Goal: Information Seeking & Learning: Find specific fact

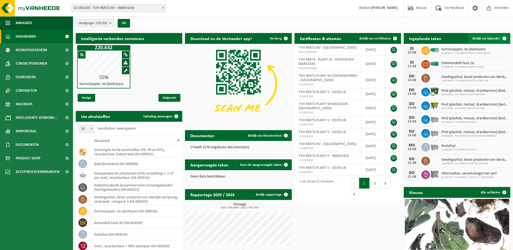
click at [506, 38] on span at bounding box center [504, 38] width 11 height 11
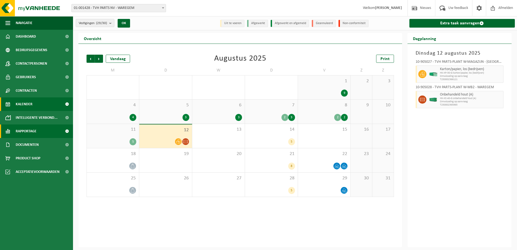
click at [23, 130] on span "Rapportage" at bounding box center [26, 131] width 21 height 14
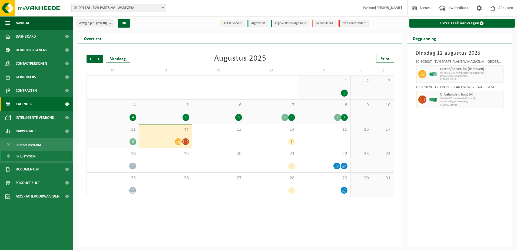
click at [26, 154] on span "In lijstvorm" at bounding box center [25, 156] width 19 height 10
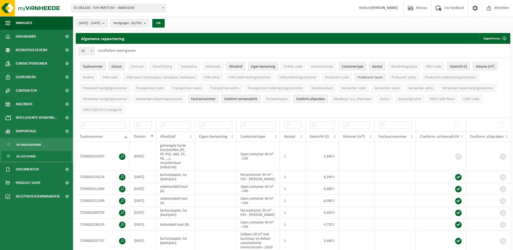
click at [367, 76] on span "Producent naam" at bounding box center [369, 77] width 25 height 4
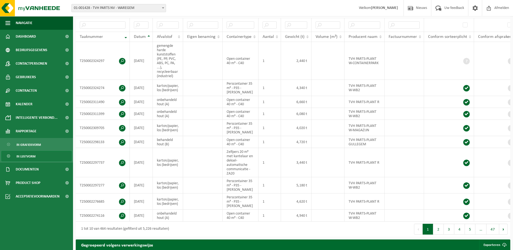
scroll to position [108, 0]
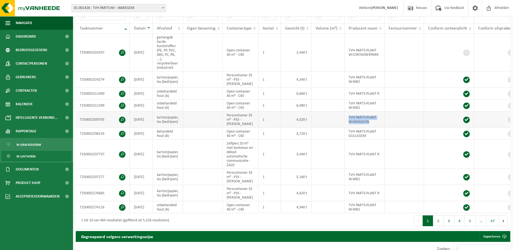
drag, startPoint x: 347, startPoint y: 115, endPoint x: 372, endPoint y: 121, distance: 25.5
click at [372, 121] on td "TVH PARTS-PLANT W-MAGAZIJN" at bounding box center [364, 119] width 40 height 16
copy td "TVH PARTS-PLANT W-MAGAZIJN"
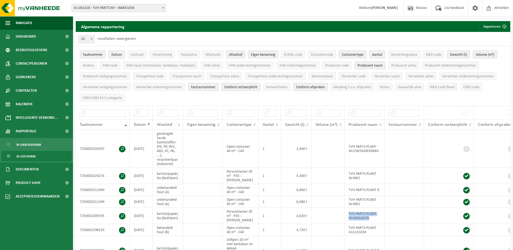
scroll to position [0, 0]
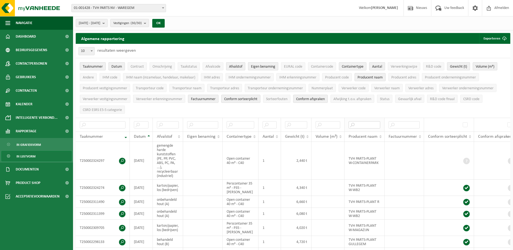
click at [357, 122] on input "text" at bounding box center [364, 124] width 32 height 7
paste input "TVH PARTS-PLANT W-MAGAZIJN"
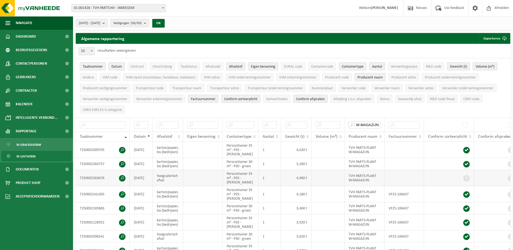
type input "TVH PARTS-PLANT W-MAGAZIJN"
drag, startPoint x: 156, startPoint y: 175, endPoint x: 172, endPoint y: 181, distance: 16.6
click at [172, 181] on td "hoogcalorisch afval" at bounding box center [168, 178] width 30 height 16
copy td "hoogcalorisch afval"
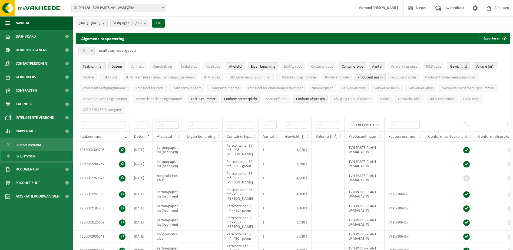
click at [172, 122] on input "text" at bounding box center [168, 124] width 22 height 7
paste input "hoogcalorisch afval"
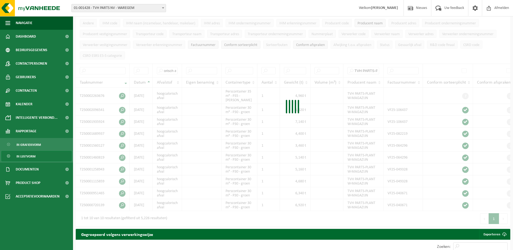
click at [173, 70] on div at bounding box center [293, 108] width 434 height 236
click at [173, 69] on div at bounding box center [293, 108] width 434 height 236
click at [174, 69] on div at bounding box center [293, 108] width 434 height 236
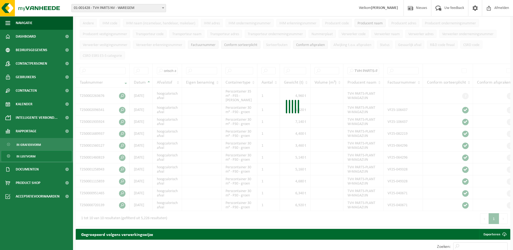
click at [174, 69] on div at bounding box center [293, 108] width 434 height 236
click at [174, 68] on div "orisch afval TVH PARTS-PLANT W-MAGAZIJN Taaknummer Datum Afvalstof Eigen benami…" at bounding box center [293, 137] width 434 height 147
click at [174, 68] on div at bounding box center [293, 108] width 434 height 236
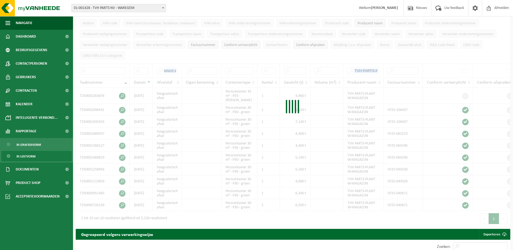
click at [174, 68] on div at bounding box center [293, 108] width 434 height 236
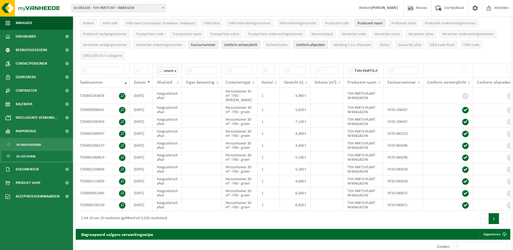
click at [175, 67] on input "orisch afval" at bounding box center [167, 70] width 21 height 7
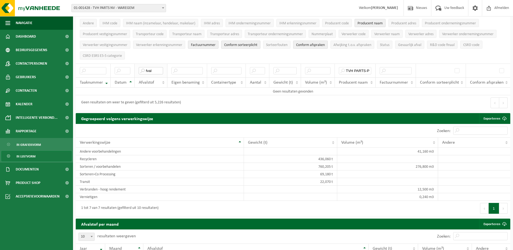
type input "fval"
click at [156, 65] on th "fval" at bounding box center [151, 71] width 32 height 14
click at [158, 71] on input "fval" at bounding box center [151, 70] width 24 height 7
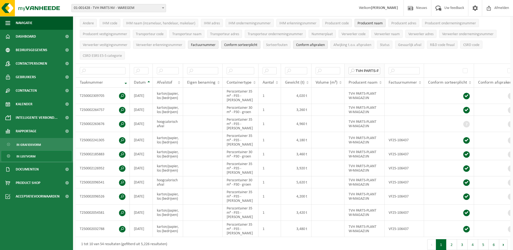
drag, startPoint x: 378, startPoint y: 67, endPoint x: 353, endPoint y: 67, distance: 25.4
click at [353, 67] on input "TVH PARTS-PLANT W-MAGAZIJN" at bounding box center [364, 70] width 32 height 7
click at [380, 67] on input "LANT W-MAGAZIJN" at bounding box center [364, 70] width 32 height 7
click at [379, 68] on input "LANT W-MAGAZIJN" at bounding box center [364, 70] width 32 height 7
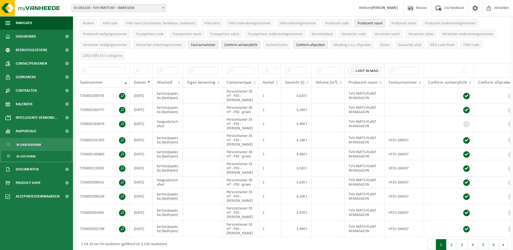
type input "LAMAGAZIJNNT W-"
drag, startPoint x: 355, startPoint y: 68, endPoint x: 379, endPoint y: 67, distance: 24.6
click at [379, 67] on input "LAMAGAZIJNNT W-" at bounding box center [364, 70] width 32 height 7
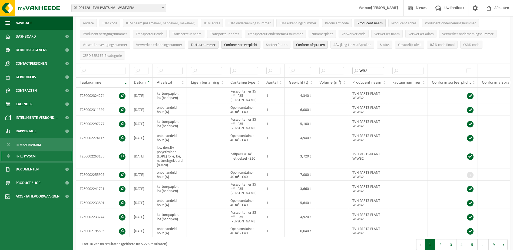
type input "WB2"
click at [158, 144] on td "low density polyethyleen (LDPE) folie, los, naturel/gekleurd (80/20)" at bounding box center [170, 156] width 34 height 25
click at [159, 144] on td "low density polyethyleen (LDPE) folie, los, naturel/gekleurd (80/20)" at bounding box center [170, 156] width 34 height 25
drag, startPoint x: 156, startPoint y: 137, endPoint x: 180, endPoint y: 154, distance: 29.4
click at [180, 154] on td "low density polyethyleen (LDPE) folie, los, naturel/gekleurd (80/20)" at bounding box center [170, 156] width 34 height 25
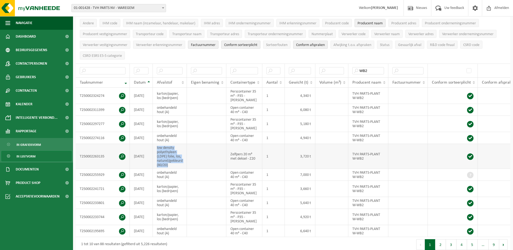
copy td "low density polyethyleen (LDPE) folie, los, naturel/gekleurd (80/20)"
click at [167, 69] on input "text" at bounding box center [170, 70] width 26 height 7
paste input "low density polyethyleen (LDPE) folie, los, naturel/gekleurd (80/20)"
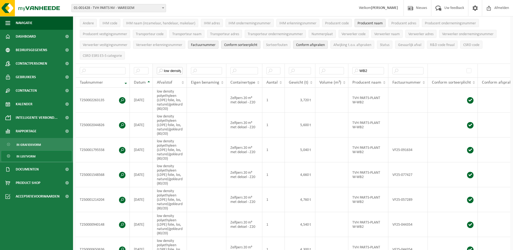
click at [181, 67] on input "low density polyethyleen (LDPE) folie, los, naturel/gekleurd (80/20)" at bounding box center [170, 70] width 26 height 7
click at [182, 67] on input "low density polyethyleen (LDPE) folie, los, naturel/gekleurd (80/20)" at bounding box center [170, 70] width 26 height 7
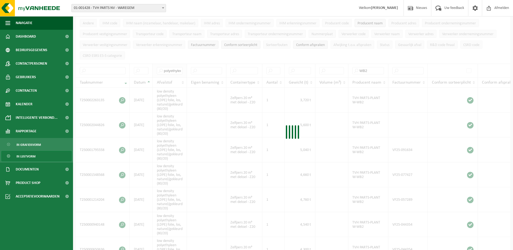
click at [182, 69] on div at bounding box center [293, 133] width 434 height 287
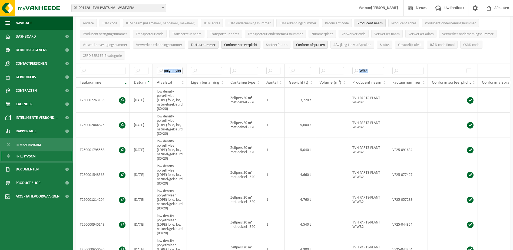
click at [182, 69] on input "polyethyleen (LDPE) folie, los, naturel/gekleurd (80/20)" at bounding box center [170, 70] width 26 height 7
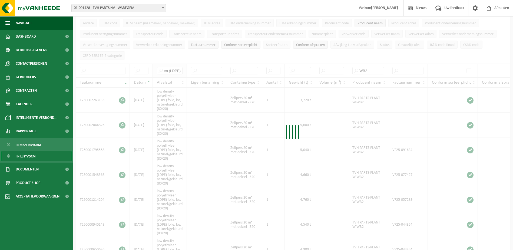
click at [182, 69] on div at bounding box center [293, 133] width 434 height 287
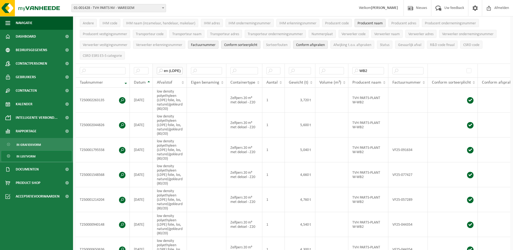
click at [182, 69] on input "en (LDPE) folie, los, naturel/gekleurd (80/20)" at bounding box center [170, 70] width 26 height 7
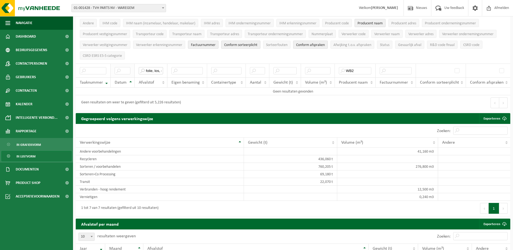
drag, startPoint x: 158, startPoint y: 69, endPoint x: 133, endPoint y: 69, distance: 24.6
click at [133, 69] on tr "folie, los, naturel/gekleurd (80/20) WB2" at bounding box center [293, 71] width 434 height 14
click at [162, 66] on th "folie, los, naturel/gekleurd (80/20)" at bounding box center [151, 71] width 32 height 14
drag, startPoint x: 161, startPoint y: 68, endPoint x: 141, endPoint y: 68, distance: 20.3
click at [141, 68] on input "folie, los, naturel/gekleurd (80/20)" at bounding box center [151, 70] width 24 height 7
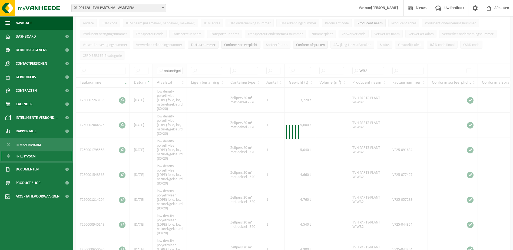
click at [180, 69] on div at bounding box center [293, 133] width 434 height 287
click at [181, 68] on div at bounding box center [293, 133] width 434 height 287
click at [181, 69] on div at bounding box center [293, 133] width 434 height 287
click at [182, 69] on div at bounding box center [293, 133] width 434 height 287
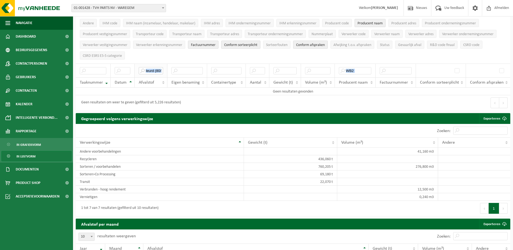
drag, startPoint x: 182, startPoint y: 69, endPoint x: 162, endPoint y: 70, distance: 20.0
click at [162, 70] on input "leurd (80/20)" at bounding box center [151, 70] width 24 height 7
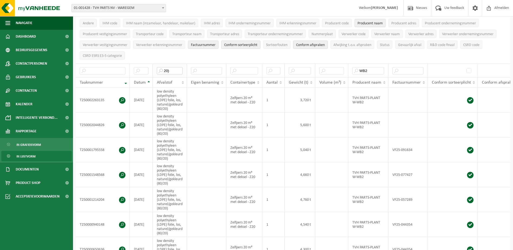
click at [158, 68] on input "20)" at bounding box center [170, 70] width 26 height 7
click at [176, 68] on input "20)" at bounding box center [170, 70] width 26 height 7
type input "2"
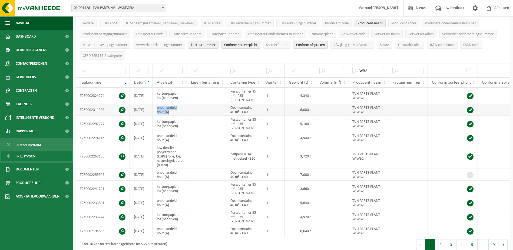
drag, startPoint x: 155, startPoint y: 101, endPoint x: 172, endPoint y: 106, distance: 18.2
click at [172, 106] on td "onbehandeld hout (A)" at bounding box center [170, 110] width 34 height 12
copy td "onbehandeld hout (A)"
click at [167, 68] on input "text" at bounding box center [170, 70] width 26 height 7
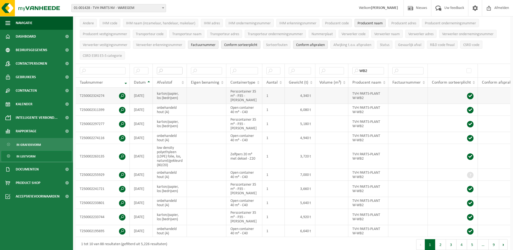
paste input "onbehandeld hout (A)"
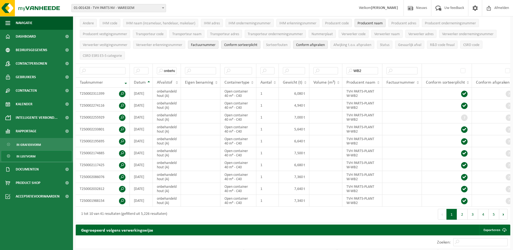
click at [177, 54] on ul "Taaknummer Datum Contract Omschrijving Taakstatus Afvalcode Afvalstof Eigen ben…" at bounding box center [293, 33] width 434 height 59
drag, startPoint x: 174, startPoint y: 70, endPoint x: 158, endPoint y: 69, distance: 15.7
click at [158, 69] on input "onbehandeld hout (A)" at bounding box center [167, 70] width 20 height 7
click at [175, 68] on input "onbehandeld hout (A)" at bounding box center [167, 70] width 20 height 7
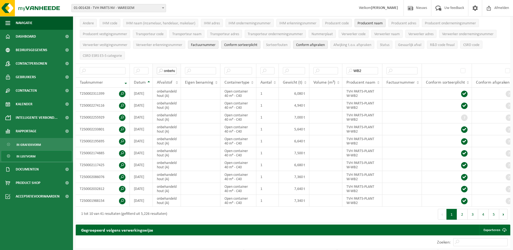
click at [175, 68] on input "onbehandeld hout (A)" at bounding box center [167, 70] width 20 height 7
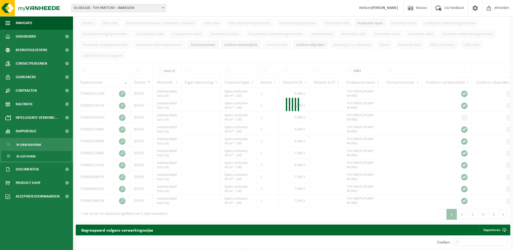
click at [175, 70] on div at bounding box center [293, 106] width 434 height 232
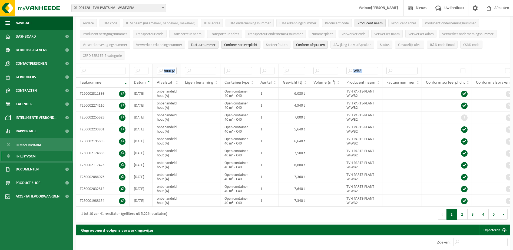
click at [177, 69] on input "hout (A)" at bounding box center [167, 70] width 20 height 7
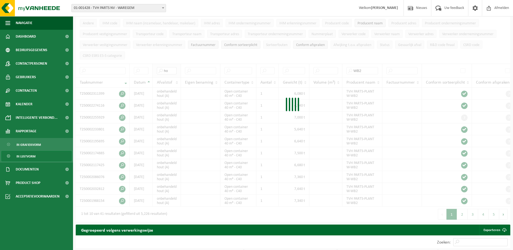
type input "h"
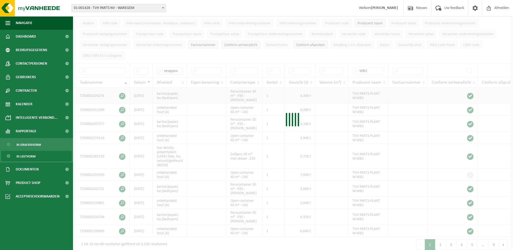
type input "strappex"
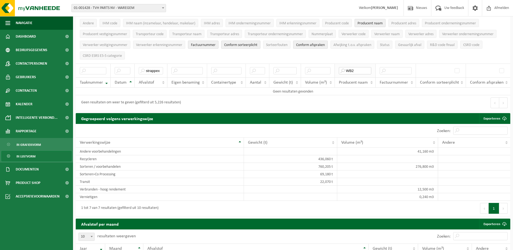
click at [357, 67] on input "WB2" at bounding box center [355, 70] width 32 height 7
type input "W"
click at [161, 68] on input "strappex" at bounding box center [151, 70] width 24 height 7
type input "s"
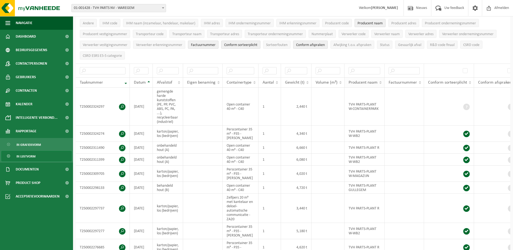
click at [372, 82] on span "Producent naam" at bounding box center [362, 82] width 29 height 4
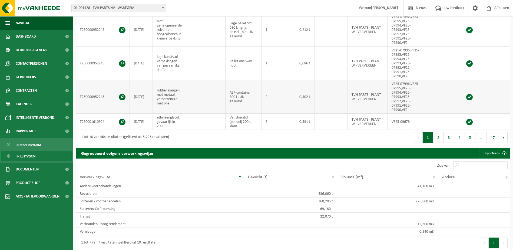
scroll to position [351, 0]
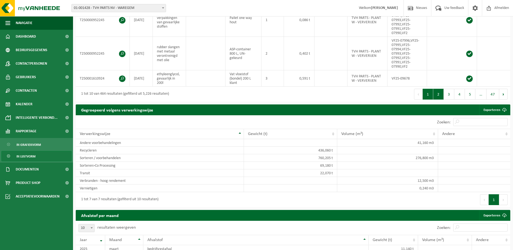
click at [440, 99] on button "2" at bounding box center [438, 94] width 11 height 11
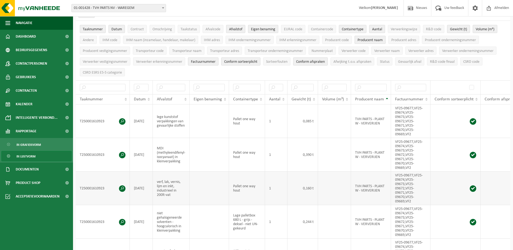
scroll to position [0, 0]
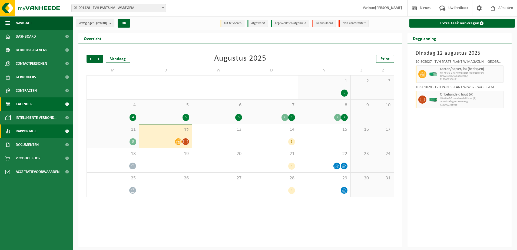
click at [29, 132] on span "Rapportage" at bounding box center [26, 131] width 21 height 14
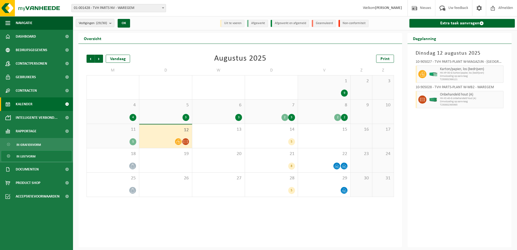
click at [30, 157] on span "In lijstvorm" at bounding box center [25, 156] width 19 height 10
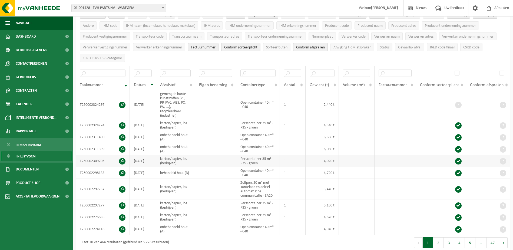
scroll to position [54, 0]
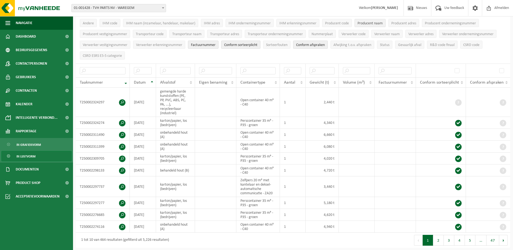
click at [371, 21] on span "Producent naam" at bounding box center [369, 23] width 25 height 4
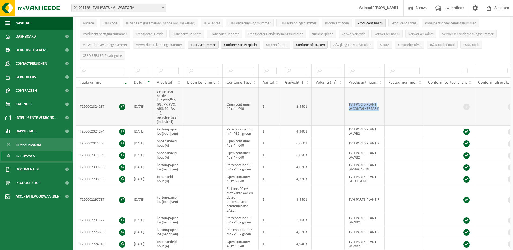
drag, startPoint x: 347, startPoint y: 102, endPoint x: 385, endPoint y: 106, distance: 38.1
click at [385, 106] on tr "T250002324297 2025-08-07 gemengde harde kunststoffen (PE, PP, PVC, ABS, PC, PA,…" at bounding box center [297, 107] width 443 height 38
drag, startPoint x: 385, startPoint y: 106, endPoint x: 359, endPoint y: 103, distance: 25.9
copy td "TVH PARTS-PLANT W-CONTAINERPARK"
click at [360, 70] on input "text" at bounding box center [364, 70] width 32 height 7
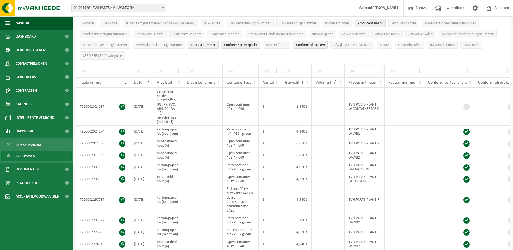
paste input "TVH PARTS-PLANT W-CONTAINERPARK"
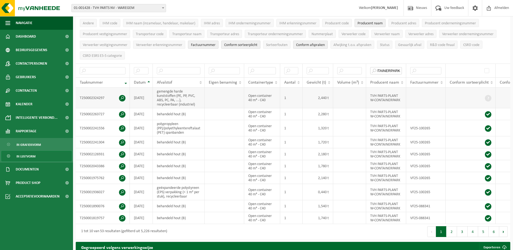
type input "TVH PARTS-PLANT W-CONTAINERPARK"
drag, startPoint x: 156, startPoint y: 89, endPoint x: 198, endPoint y: 102, distance: 43.8
click at [198, 102] on td "gemengde harde kunststoffen (PE, PP, PVC, ABS, PC, PA, ...), recycleerbaar (ind…" at bounding box center [179, 98] width 52 height 21
drag, startPoint x: 198, startPoint y: 102, endPoint x: 191, endPoint y: 139, distance: 38.2
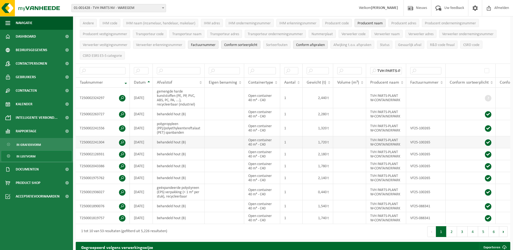
click at [191, 139] on td "behandeld hout (B)" at bounding box center [179, 142] width 52 height 12
drag, startPoint x: 154, startPoint y: 122, endPoint x: 191, endPoint y: 131, distance: 37.4
click at [191, 131] on td "polypropyleen (PP)/polyethyleentereftalaat (PET) spanbanden" at bounding box center [179, 128] width 52 height 16
copy td "polypropyleen (PP)/polyethyleentereftalaat (PET) spanbanden"
click at [171, 69] on input "text" at bounding box center [179, 70] width 44 height 7
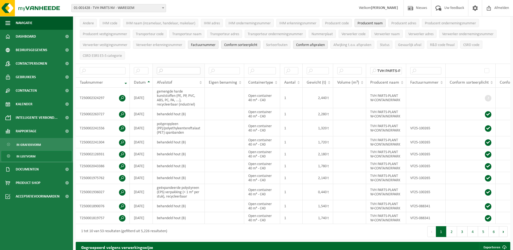
paste input "polypropyleen (PP)/polyethyleentereftalaat (PET) spanbanden"
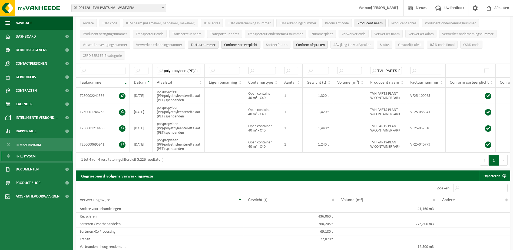
drag, startPoint x: 184, startPoint y: 69, endPoint x: 223, endPoint y: 53, distance: 42.8
click at [223, 53] on ul "Taaknummer Datum Contract Omschrijving Taakstatus Afvalcode Afvalstof Eigen ben…" at bounding box center [293, 33] width 434 height 59
drag, startPoint x: 197, startPoint y: 68, endPoint x: 160, endPoint y: 66, distance: 36.3
click at [160, 67] on input "polypropyleen (PP)/polyethyleentereftalaat (PET) spanbanden" at bounding box center [179, 70] width 44 height 7
type input "olyethyleentereftalaat (PET) spanbanden"
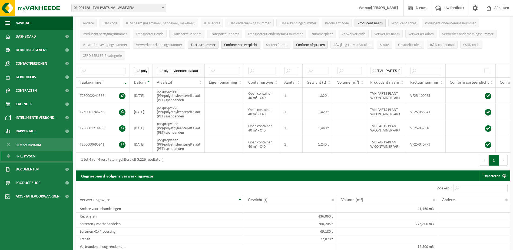
type input "polypropyleen (PP)/p"
drag, startPoint x: 198, startPoint y: 68, endPoint x: 168, endPoint y: 67, distance: 29.7
click at [168, 67] on input "olyethyleentereftalaat (PET) spanbanden" at bounding box center [179, 70] width 44 height 7
drag, startPoint x: 194, startPoint y: 69, endPoint x: 166, endPoint y: 66, distance: 27.7
click at [166, 67] on input "olyethyleentereftalaat (PET) spanbanden" at bounding box center [179, 70] width 44 height 7
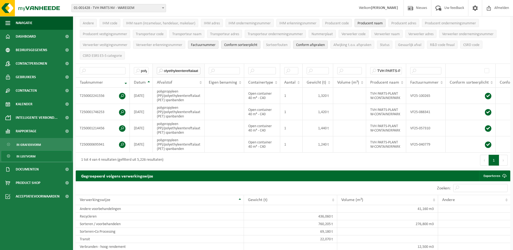
click at [199, 68] on input "olyethyleentereftalaat (PET) spanbanden" at bounding box center [179, 70] width 44 height 7
click at [198, 68] on input "olyethyleentereftalaat (PET) spanbanden" at bounding box center [179, 70] width 44 height 7
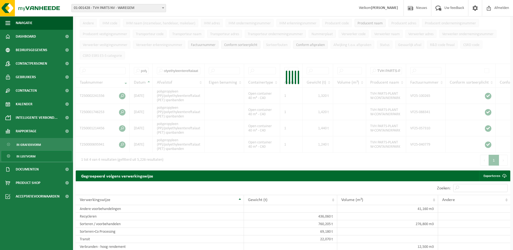
click at [197, 67] on div at bounding box center [293, 79] width 434 height 178
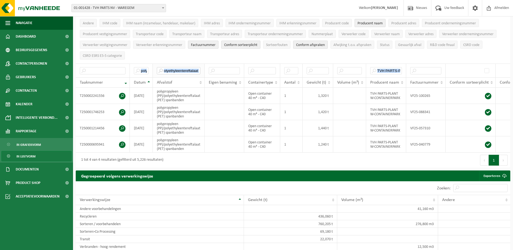
click at [200, 68] on input "olyethyleentereftalaat" at bounding box center [179, 70] width 44 height 7
type input "o"
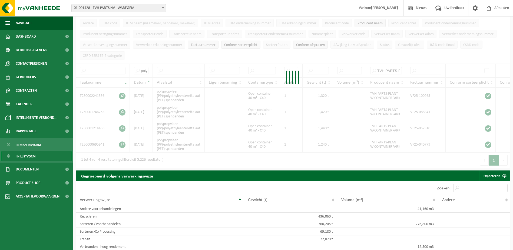
click at [147, 69] on div at bounding box center [293, 79] width 434 height 178
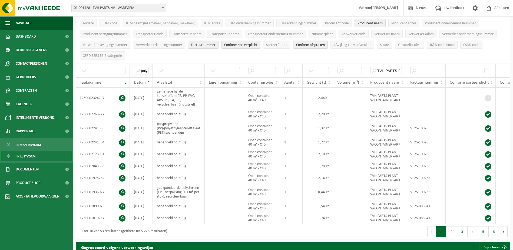
click at [148, 68] on input "polypropyleen (PP)/p" at bounding box center [141, 70] width 15 height 7
click at [147, 68] on input "polypropyleen (PP)/p" at bounding box center [141, 70] width 15 height 7
drag, startPoint x: 156, startPoint y: 112, endPoint x: 194, endPoint y: 114, distance: 37.9
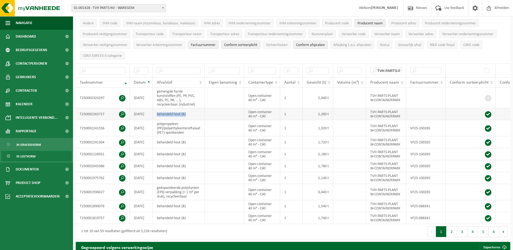
click at [194, 114] on td "behandeld hout (B)" at bounding box center [179, 114] width 52 height 12
copy td "behandeld hout (B)"
click at [167, 67] on input "text" at bounding box center [179, 70] width 44 height 7
paste input "behandeld hout (B)"
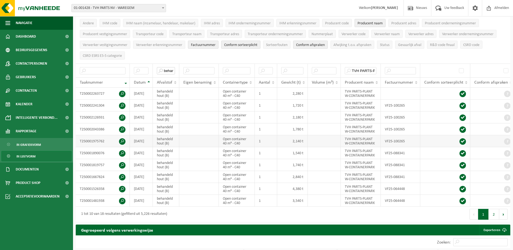
type input "behandeld hout (B)"
click at [173, 68] on input "behandeld hout (B)" at bounding box center [166, 70] width 18 height 7
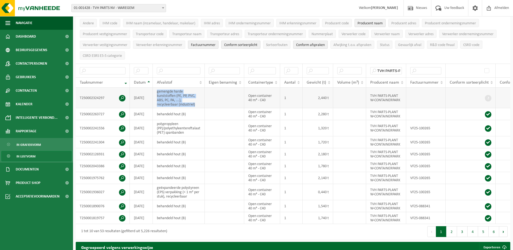
drag, startPoint x: 157, startPoint y: 91, endPoint x: 200, endPoint y: 104, distance: 45.7
click at [200, 104] on td "gemengde harde kunststoffen (PE, PP, PVC, ABS, PC, PA, ...), recycleerbaar (ind…" at bounding box center [179, 98] width 52 height 21
copy td "gemengde harde kunststoffen (PE, PP, PVC, ABS, PC, PA, ...), recycleerbaar (ind…"
click at [166, 67] on input "text" at bounding box center [179, 70] width 44 height 7
paste input "gemengde harde kunststoffen (PE, PP, PVC, ABS, PC, PA, ...), recycleerbaar (ind…"
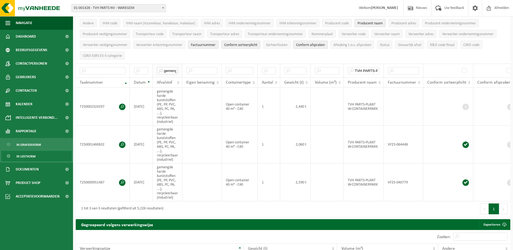
click at [177, 69] on input "gemengde harde kunststoffen (PE, PP, PVC, ABS, PC, PA, ...), recycleerbaar (ind…" at bounding box center [167, 70] width 21 height 7
click at [177, 68] on input "(PE, PP, PVC, ABS, PC, PA, ...), recycleerbaar (industriel)" at bounding box center [167, 70] width 21 height 7
click at [177, 68] on input ", PVC, ABS, PC, PA, ...), recycleerbaar (industriel)" at bounding box center [167, 70] width 21 height 7
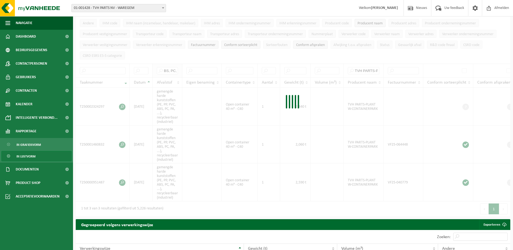
click at [177, 68] on div at bounding box center [293, 103] width 434 height 227
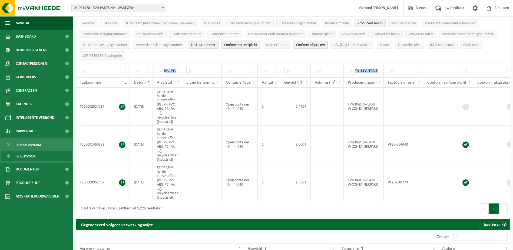
click at [177, 68] on input "BS, PC, PA, ...), recycleerbaar (industriel)" at bounding box center [167, 70] width 21 height 7
click at [177, 68] on div "PA, ...), recycleerbaar (industriel) TVH PARTS-PLANT W-CONTAINERPARK Taaknummer…" at bounding box center [293, 133] width 434 height 138
click at [0, 0] on div at bounding box center [0, 0] width 0 height 0
click at [176, 68] on input "PA, ...), recycleerbaar (industriel)" at bounding box center [167, 70] width 21 height 7
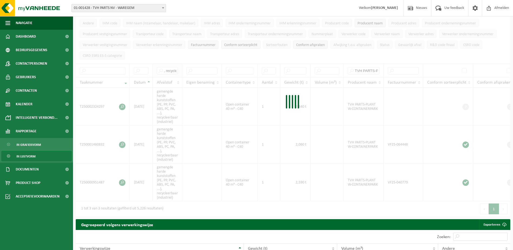
click at [176, 68] on div at bounding box center [293, 103] width 434 height 227
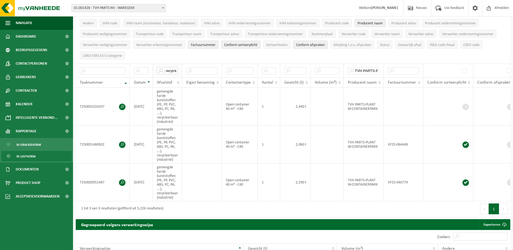
click at [176, 68] on input ", recycleerbaar (industriel)" at bounding box center [167, 70] width 21 height 7
click at [177, 68] on input "(industriel)" at bounding box center [167, 70] width 21 height 7
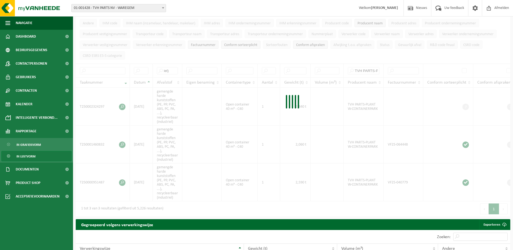
click at [175, 69] on div at bounding box center [293, 103] width 434 height 227
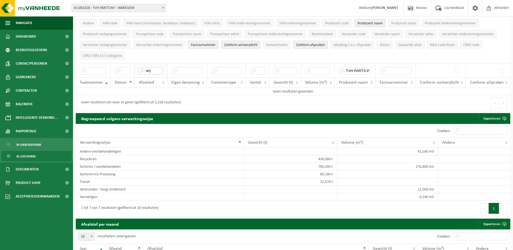
click at [157, 68] on input "iel)" at bounding box center [151, 70] width 24 height 7
type input "i"
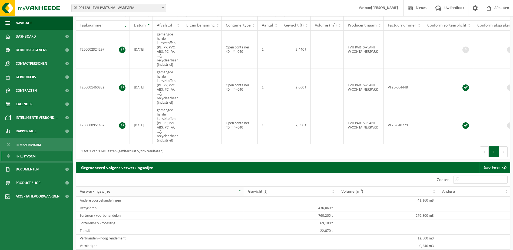
scroll to position [54, 0]
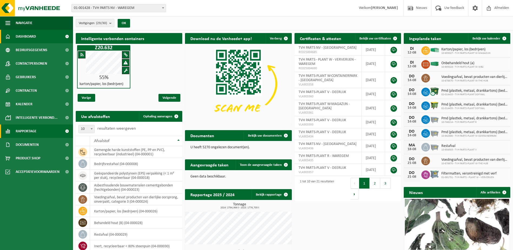
click at [20, 130] on span "Rapportage" at bounding box center [26, 131] width 21 height 14
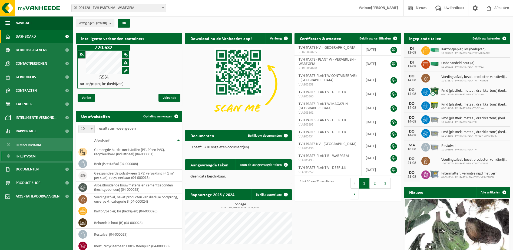
click at [29, 155] on span "In lijstvorm" at bounding box center [25, 156] width 19 height 10
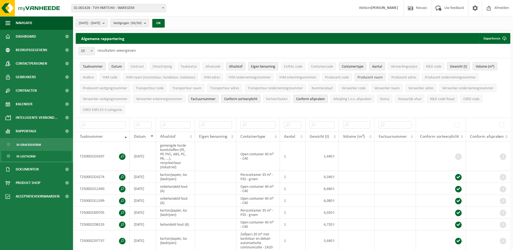
click at [371, 76] on span "Producent naam" at bounding box center [369, 77] width 25 height 4
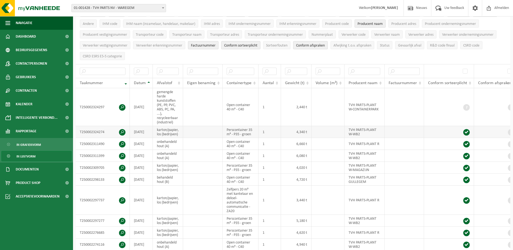
scroll to position [54, 0]
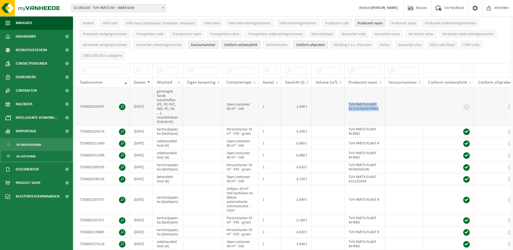
drag, startPoint x: 348, startPoint y: 101, endPoint x: 383, endPoint y: 110, distance: 36.2
click at [383, 110] on td "TVH PARTS-PLANT W-CONTAINERPARK" at bounding box center [364, 107] width 40 height 38
copy td "TVH PARTS-PLANT W-CONTAINERPARK"
click at [367, 71] on input "text" at bounding box center [364, 70] width 32 height 7
paste input "TVH PARTS-PLANT W-CONTAINERPARK"
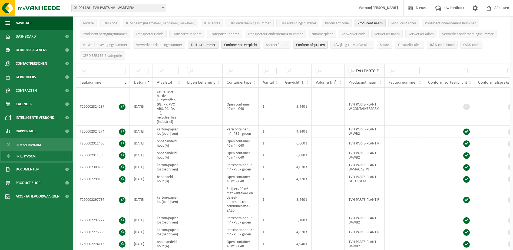
scroll to position [0, 46]
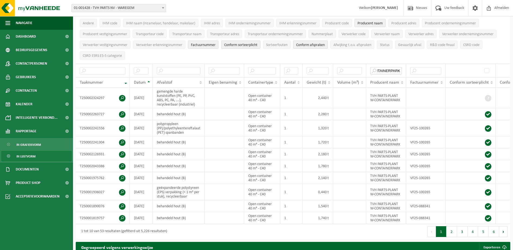
type input "TVH PARTS-PLANT W-CONTAINERPARK"
click at [168, 69] on input "text" at bounding box center [179, 70] width 44 height 7
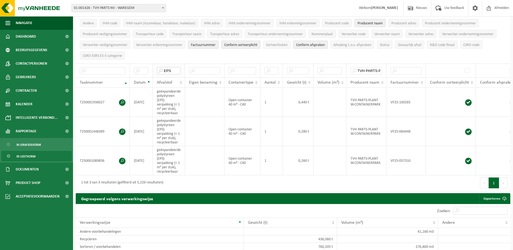
click at [177, 67] on input "EPS" at bounding box center [169, 70] width 24 height 7
type input "E"
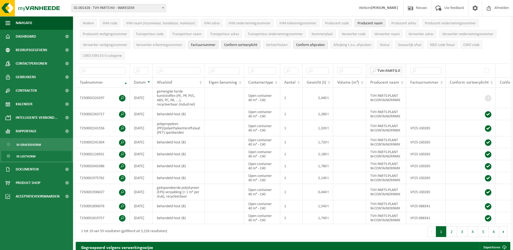
click at [401, 70] on input "TVH PARTS-PLANT W-CONTAINERPARK" at bounding box center [386, 70] width 32 height 7
click at [401, 69] on input "TVH PARTS-PLANT W-CONTAINERPARK" at bounding box center [386, 70] width 32 height 7
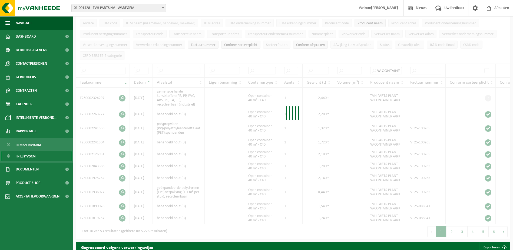
click at [400, 68] on div at bounding box center [293, 114] width 434 height 249
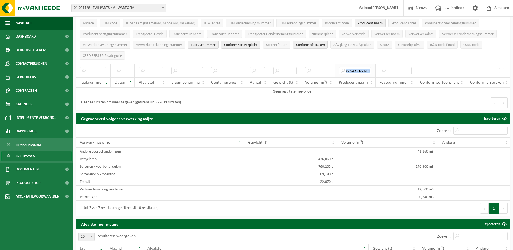
drag, startPoint x: 400, startPoint y: 68, endPoint x: 371, endPoint y: 69, distance: 29.8
click at [371, 69] on input "W-CONTAINERPARK" at bounding box center [355, 70] width 32 height 7
click at [371, 69] on div "PARK Taaknummer Datum Afvalstof Eigen benaming Containertype Aantal Gewicht (t)…" at bounding box center [293, 80] width 434 height 32
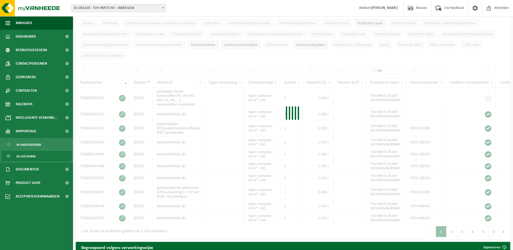
type input "P"
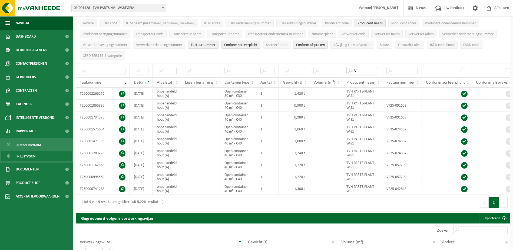
type input "S1"
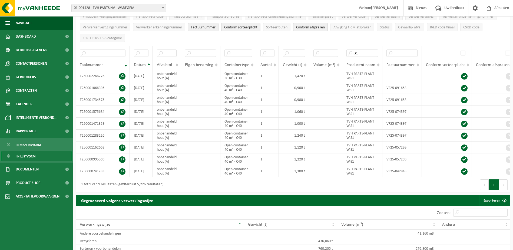
scroll to position [81, 0]
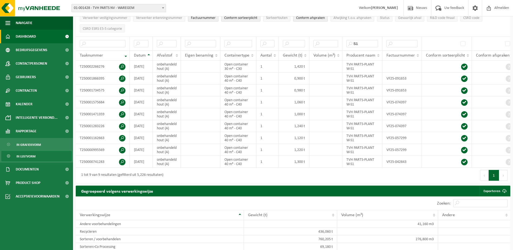
click at [29, 33] on span "Dashboard" at bounding box center [26, 37] width 20 height 14
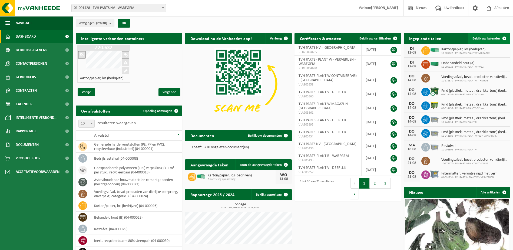
click at [506, 37] on span at bounding box center [504, 38] width 11 height 11
click at [505, 37] on span at bounding box center [504, 38] width 11 height 11
